Goal: Task Accomplishment & Management: Complete application form

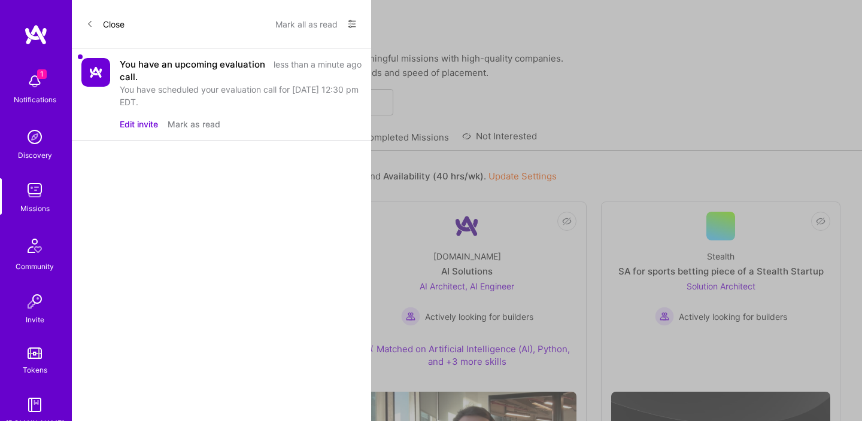
click at [114, 19] on button "Close" at bounding box center [105, 23] width 38 height 19
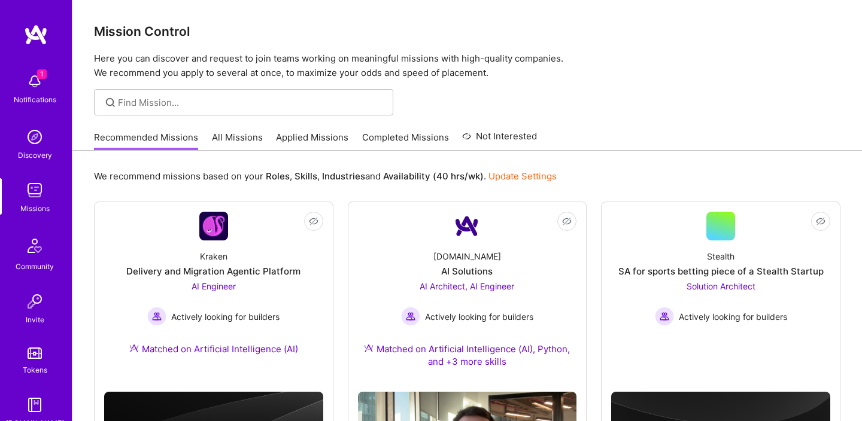
click at [171, 142] on link "Recommended Missions" at bounding box center [146, 141] width 104 height 20
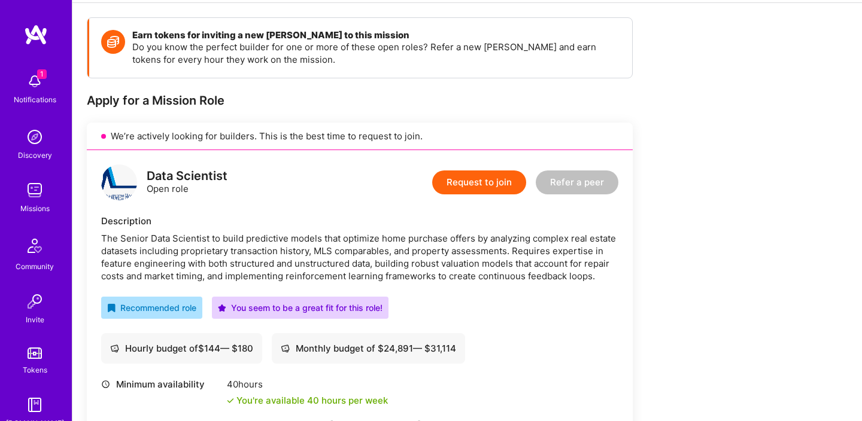
scroll to position [159, 0]
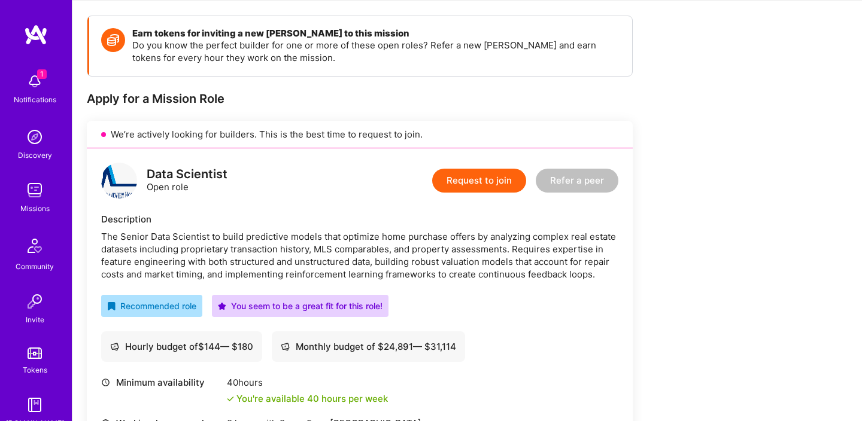
click at [464, 181] on button "Request to join" at bounding box center [479, 181] width 94 height 24
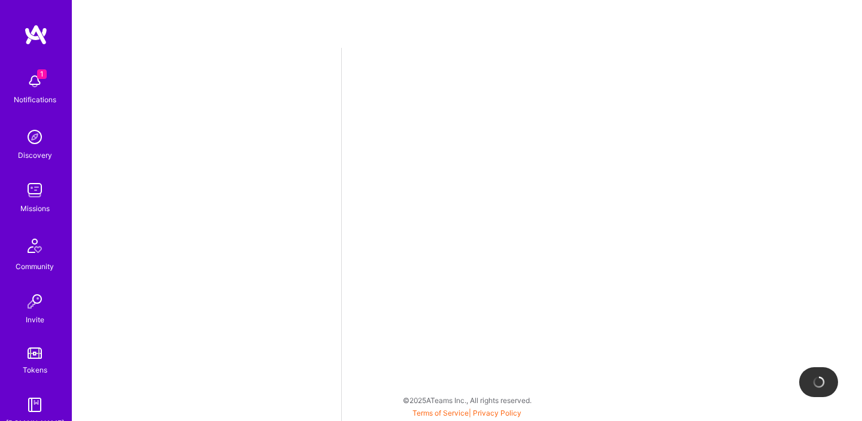
select select "US"
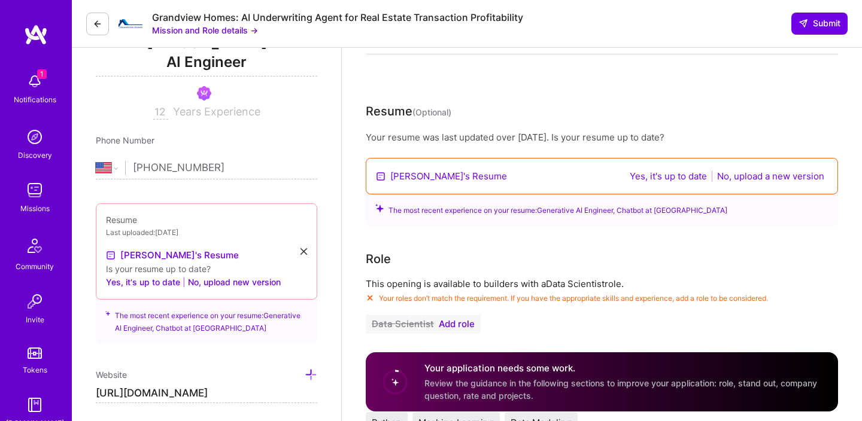
scroll to position [178, 0]
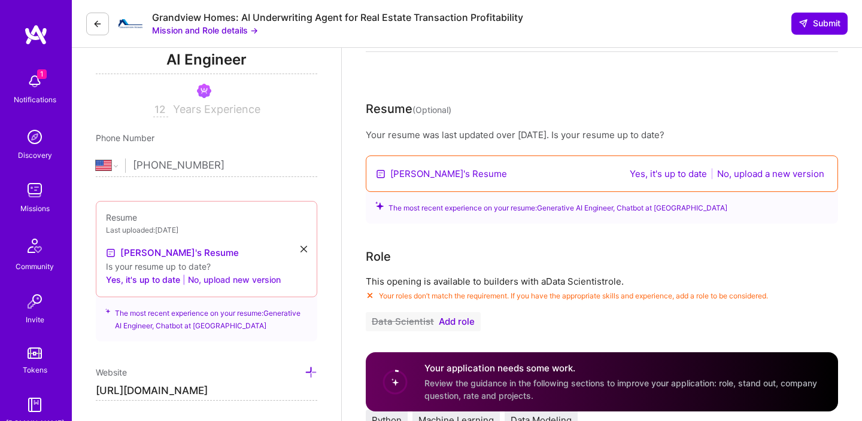
click at [251, 282] on button "No, upload new version" at bounding box center [234, 280] width 93 height 14
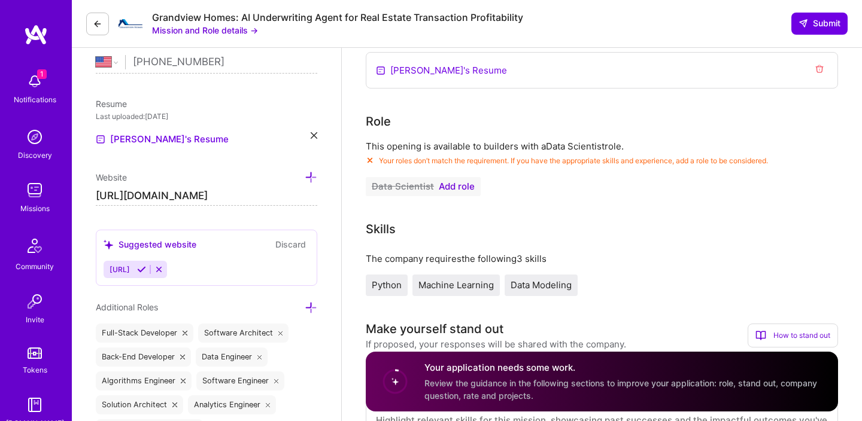
scroll to position [285, 0]
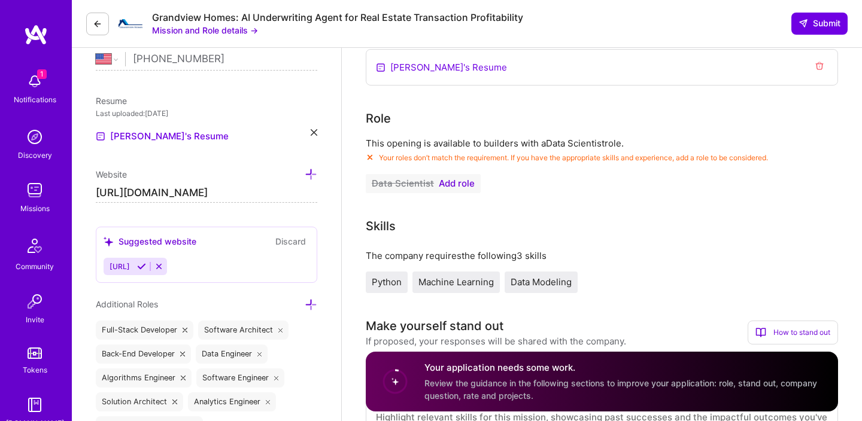
click at [455, 184] on span "Add role" at bounding box center [457, 184] width 36 height 10
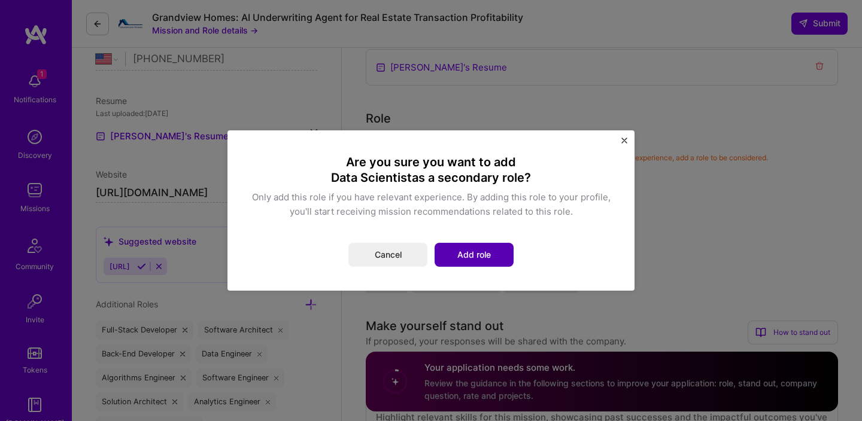
click at [476, 250] on button "Add role" at bounding box center [473, 255] width 79 height 24
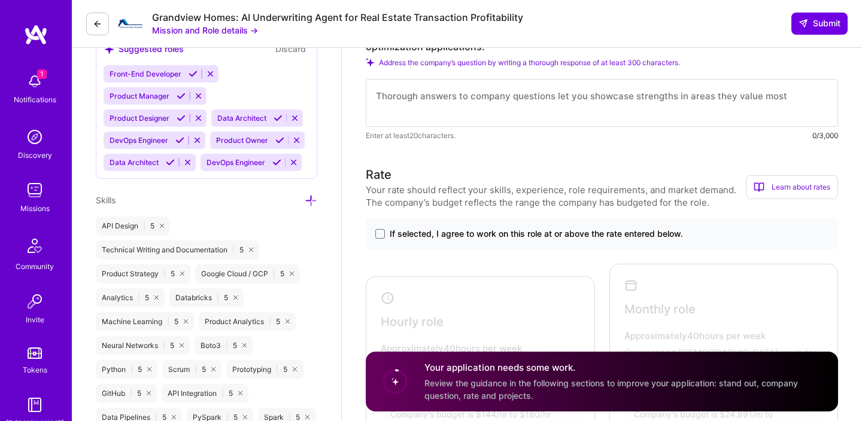
scroll to position [786, 0]
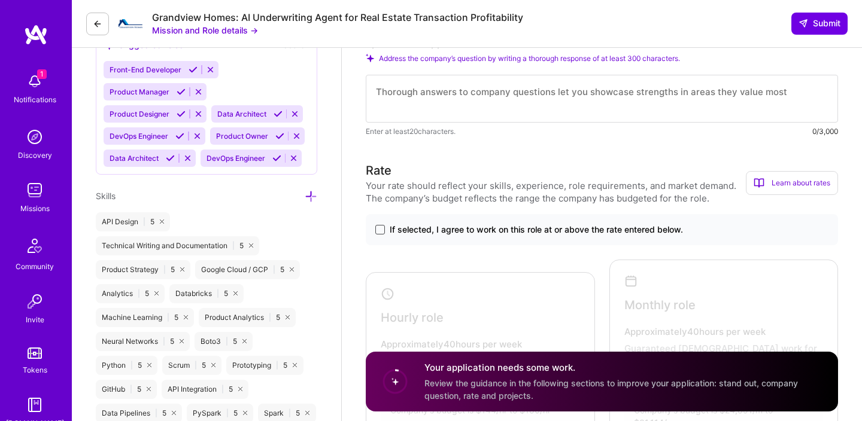
click at [383, 228] on span at bounding box center [380, 230] width 10 height 10
click at [0, 0] on input "If selected, I agree to work on this role at or above the rate entered below." at bounding box center [0, 0] width 0 height 0
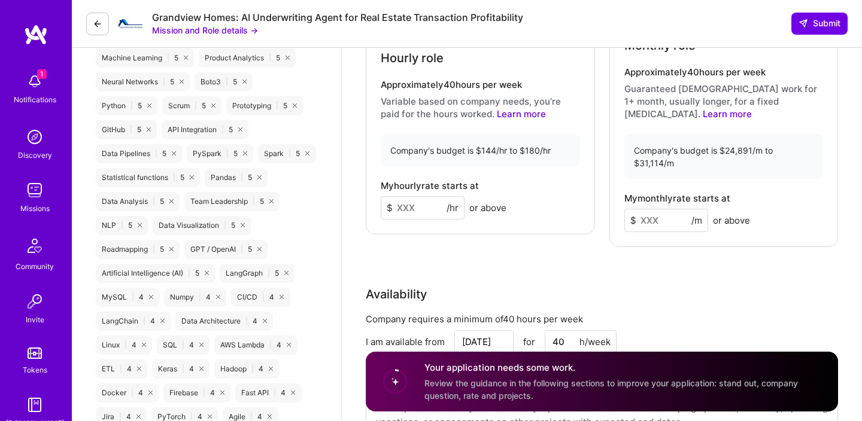
scroll to position [1047, 0]
click at [433, 195] on input at bounding box center [423, 206] width 84 height 23
type input "159"
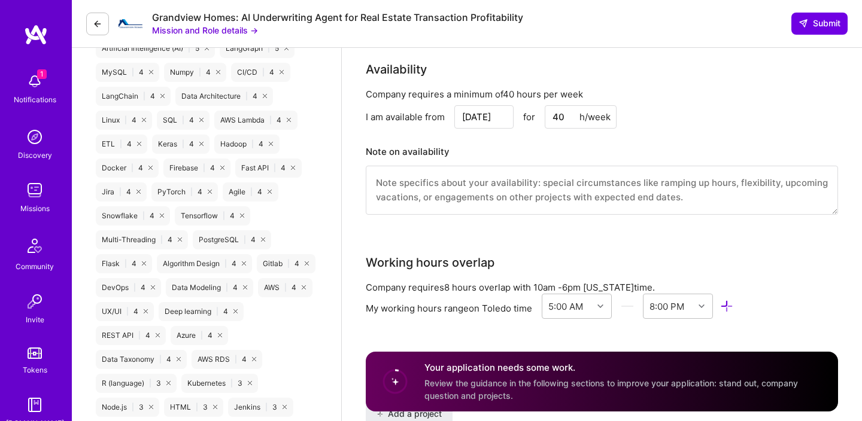
scroll to position [1275, 0]
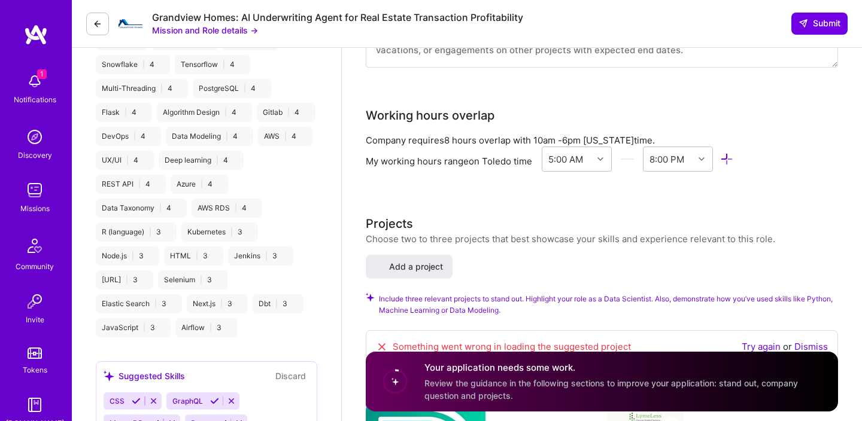
select select "US"
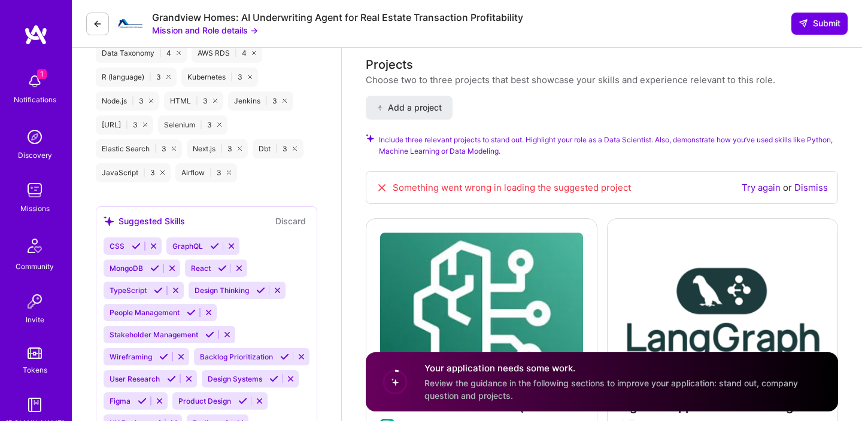
scroll to position [1575, 0]
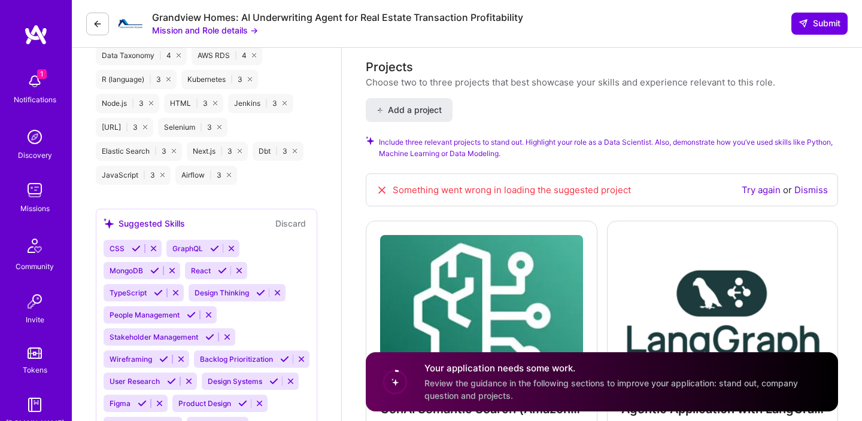
click at [752, 184] on link "Try again" at bounding box center [760, 189] width 39 height 11
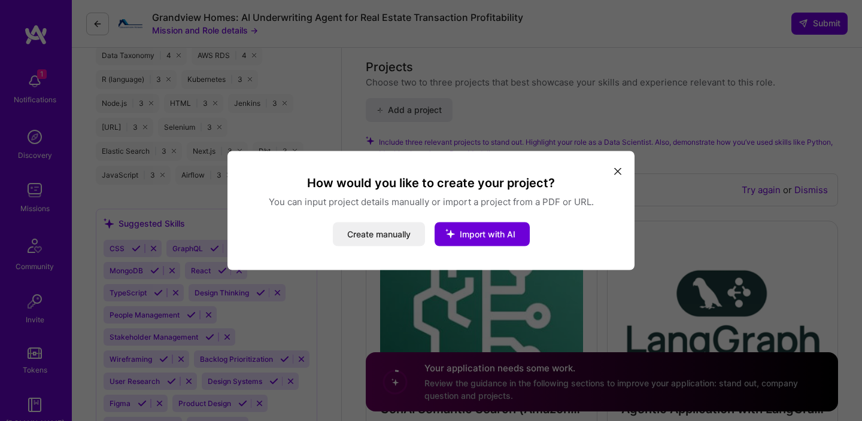
click at [618, 168] on icon "modal" at bounding box center [617, 171] width 7 height 7
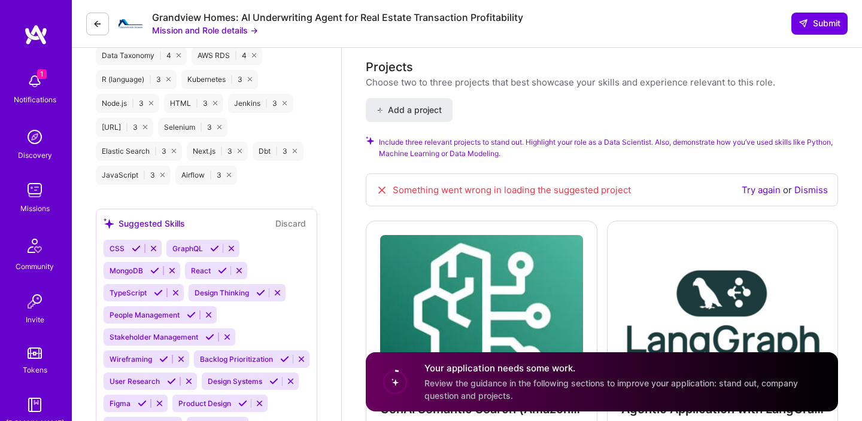
click at [380, 184] on icon at bounding box center [382, 190] width 12 height 12
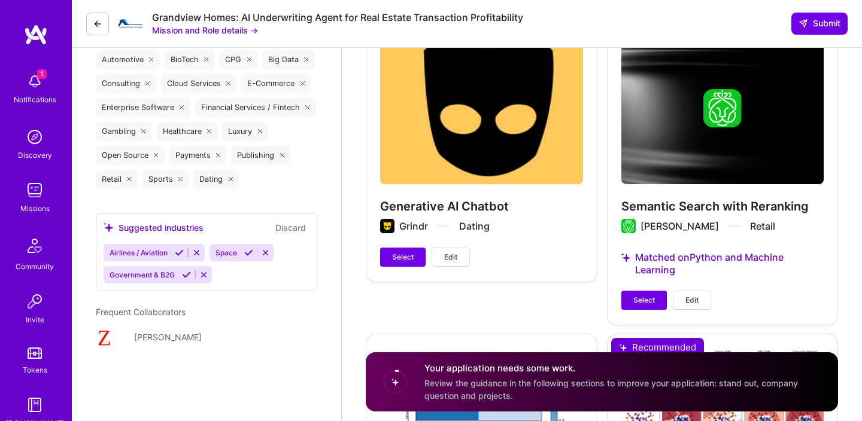
scroll to position [2040, 0]
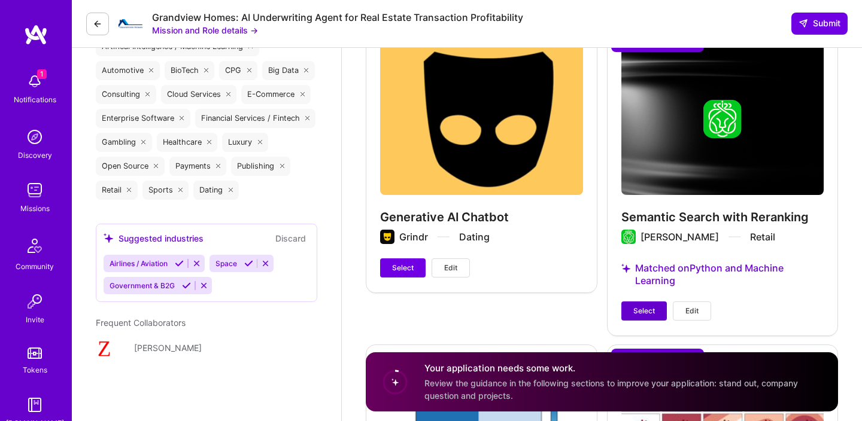
click at [644, 306] on span "Select" at bounding box center [644, 311] width 22 height 11
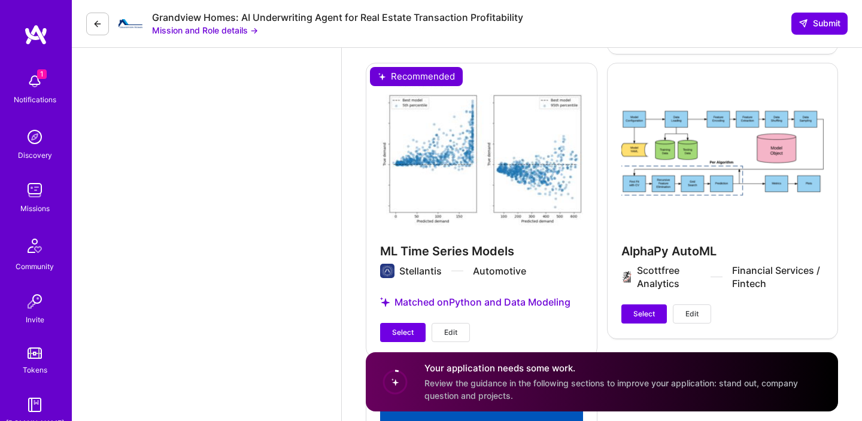
scroll to position [2649, 0]
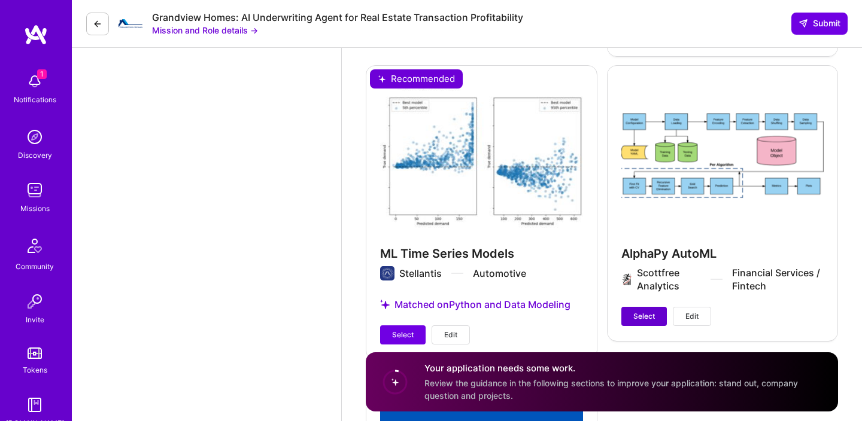
click at [638, 311] on span "Select" at bounding box center [644, 316] width 22 height 11
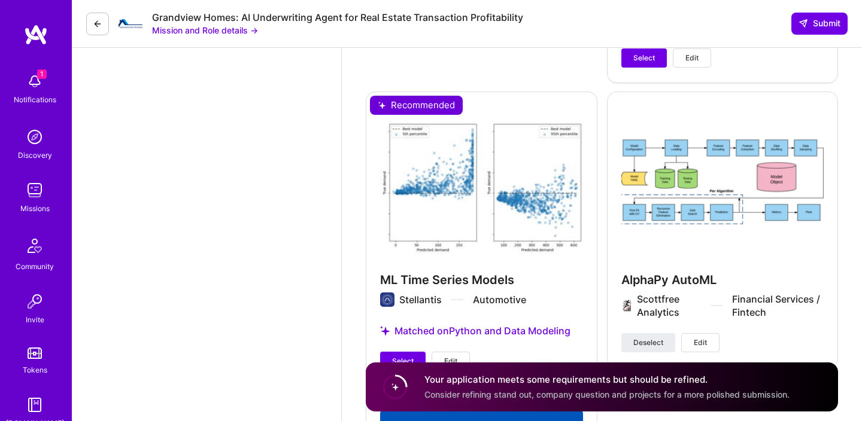
scroll to position [2634, 0]
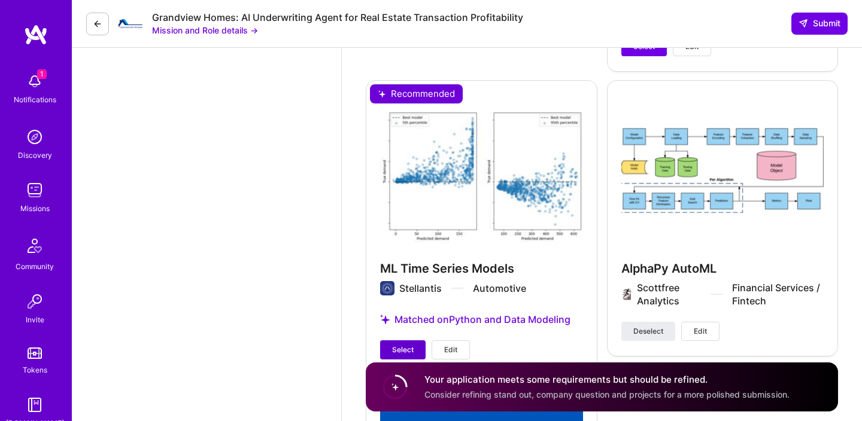
click at [404, 340] on button "Select" at bounding box center [402, 349] width 45 height 19
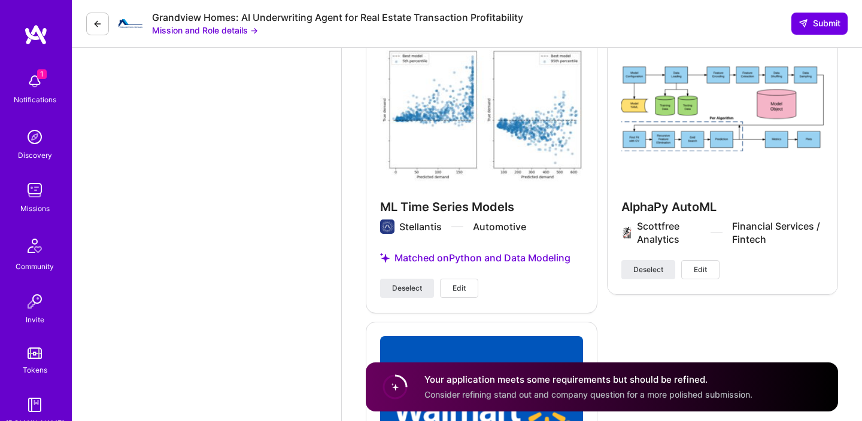
scroll to position [2671, 0]
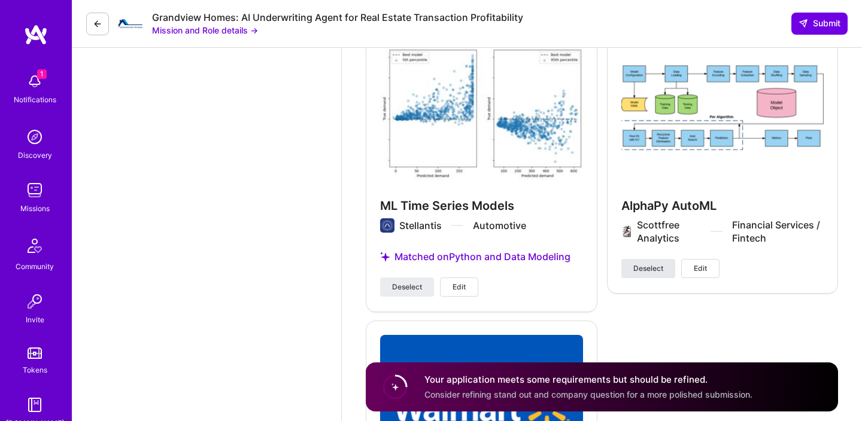
click at [637, 263] on span "Deselect" at bounding box center [648, 268] width 30 height 11
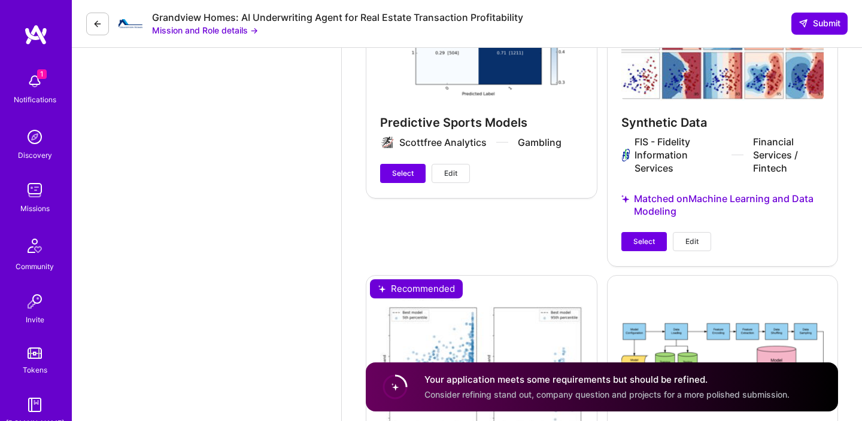
scroll to position [2437, 0]
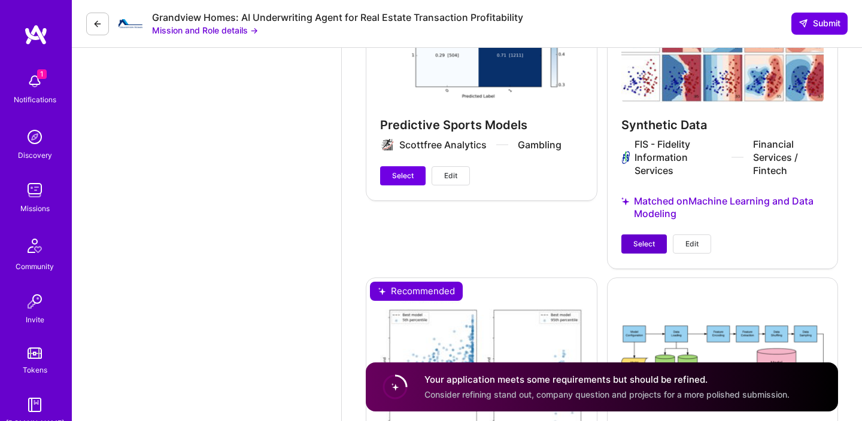
click at [635, 239] on span "Select" at bounding box center [644, 244] width 22 height 11
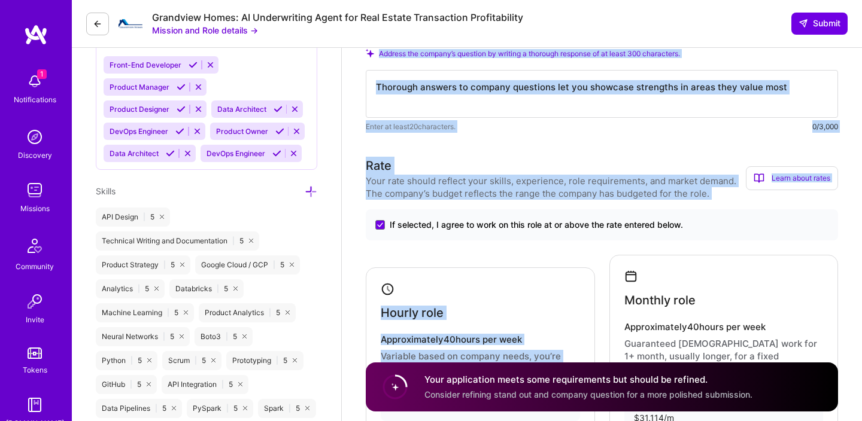
scroll to position [795, 0]
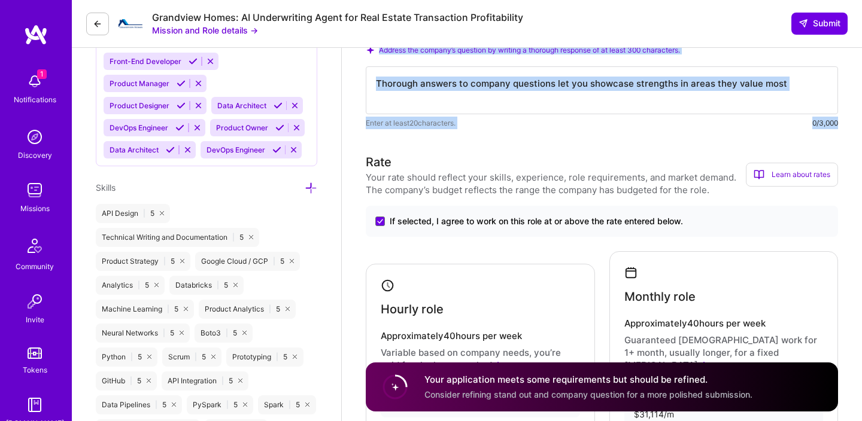
drag, startPoint x: 367, startPoint y: 177, endPoint x: 838, endPoint y: 124, distance: 474.5
copy div "Lor ips dolo sitame con adipiscing elitsedd ei temp incidid? Utlaboreetd magn a…"
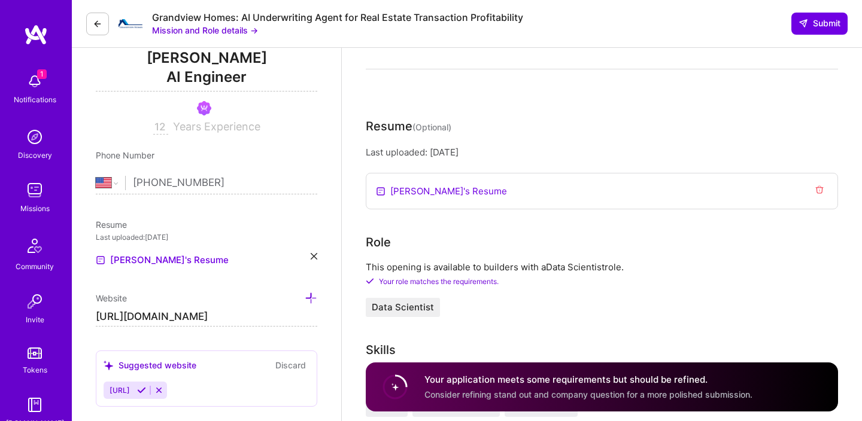
scroll to position [0, 0]
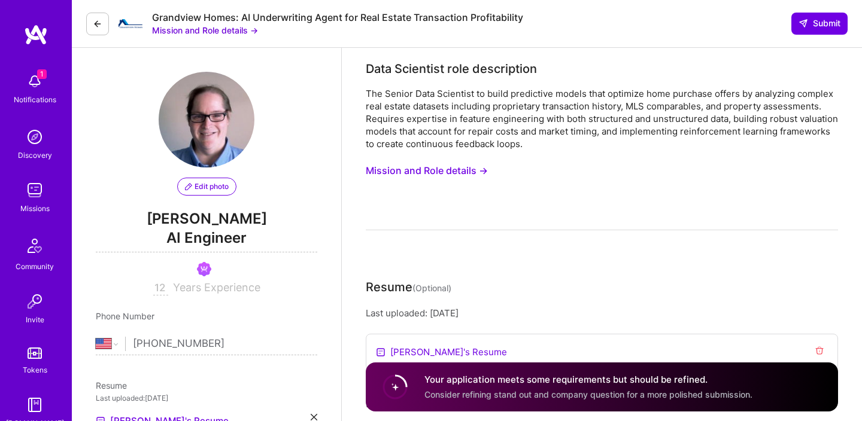
click at [208, 31] on button "Mission and Role details →" at bounding box center [205, 30] width 106 height 13
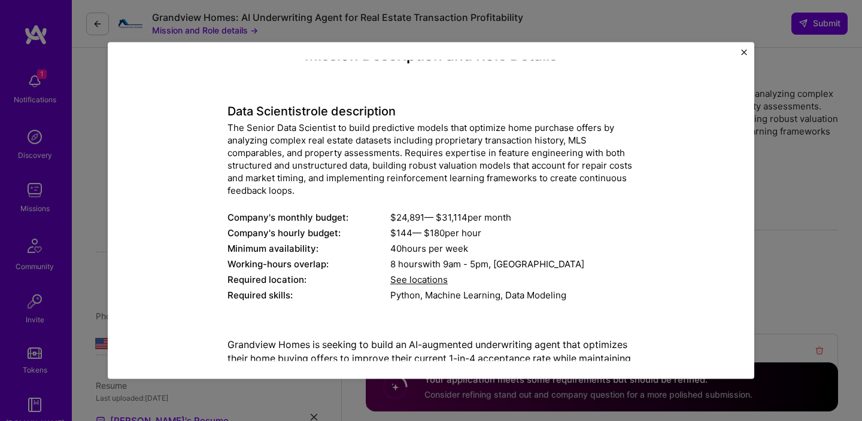
scroll to position [19, 0]
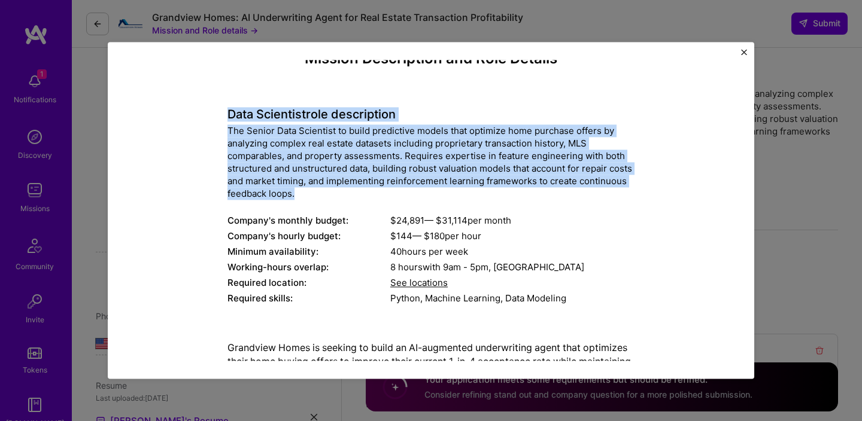
drag, startPoint x: 229, startPoint y: 114, endPoint x: 314, endPoint y: 191, distance: 115.2
click at [314, 191] on div "Data Scientist role description The Senior Data Scientist to build predictive m…" at bounding box center [430, 200] width 407 height 217
copy div "Data Scientist role description The Senior Data Scientist to build predictive m…"
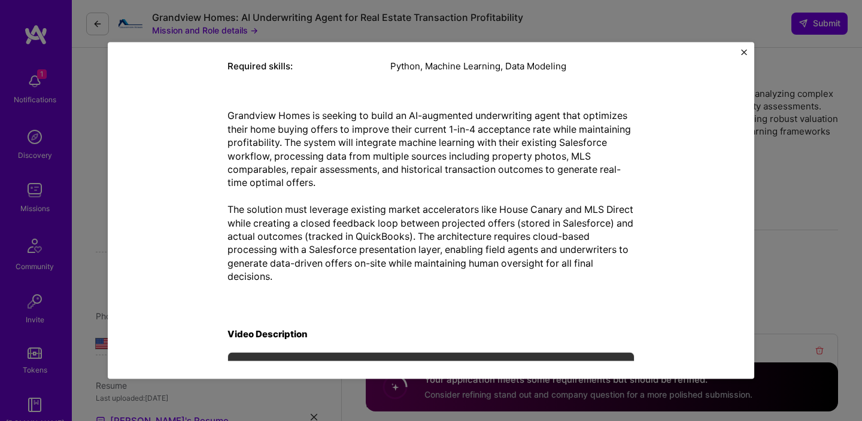
scroll to position [249, 0]
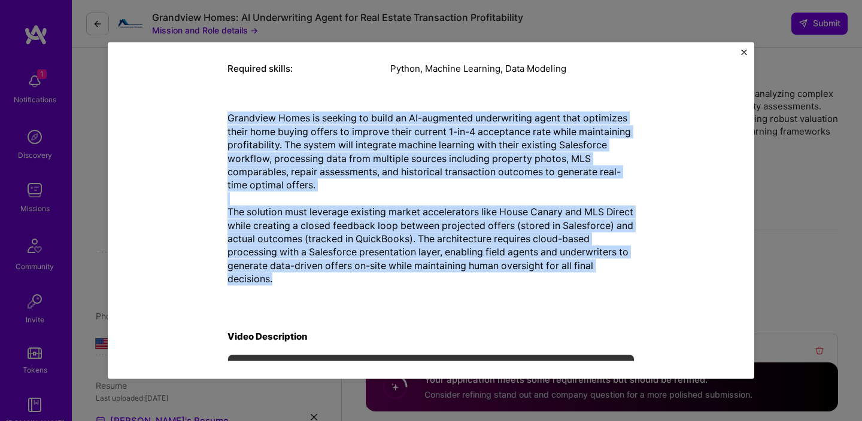
drag, startPoint x: 230, startPoint y: 118, endPoint x: 355, endPoint y: 278, distance: 203.0
click at [355, 278] on p "Grandview Homes is seeking to build an AI-augmented underwriting agent that opt…" at bounding box center [430, 199] width 407 height 174
copy p "Grandview Homes is seeking to build an AI-augmented underwriting agent that opt…"
click at [741, 51] on img "Close" at bounding box center [744, 52] width 6 height 6
